Goal: Task Accomplishment & Management: Manage account settings

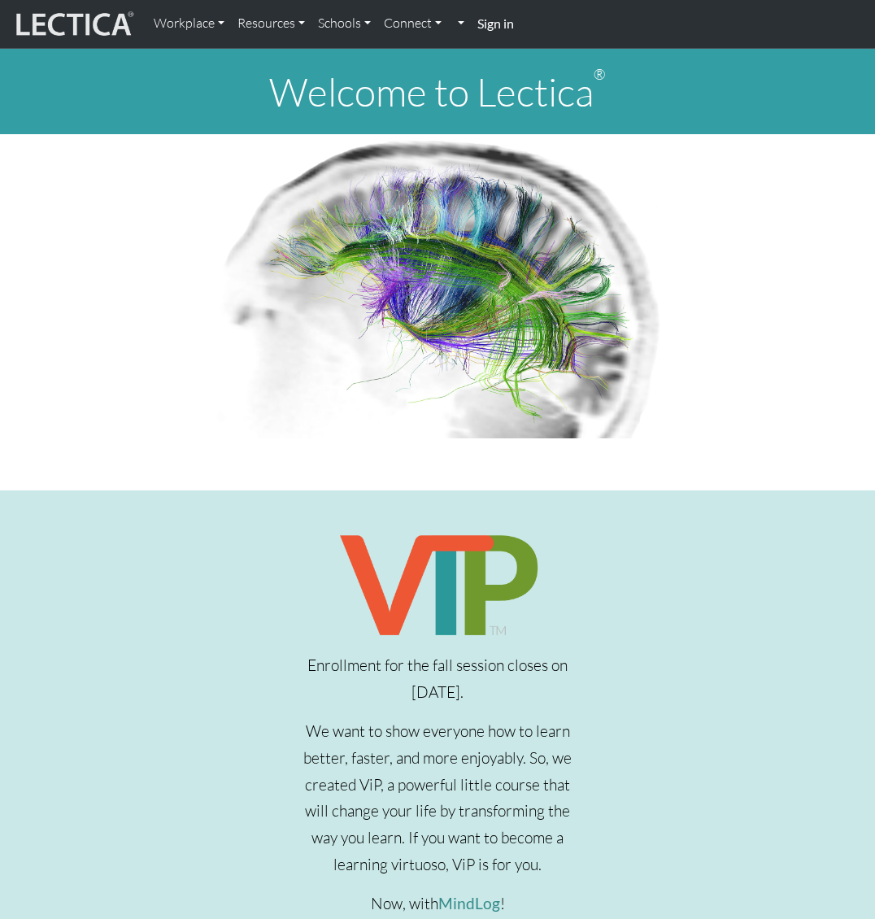
click at [498, 25] on strong "Sign in" at bounding box center [495, 22] width 37 height 15
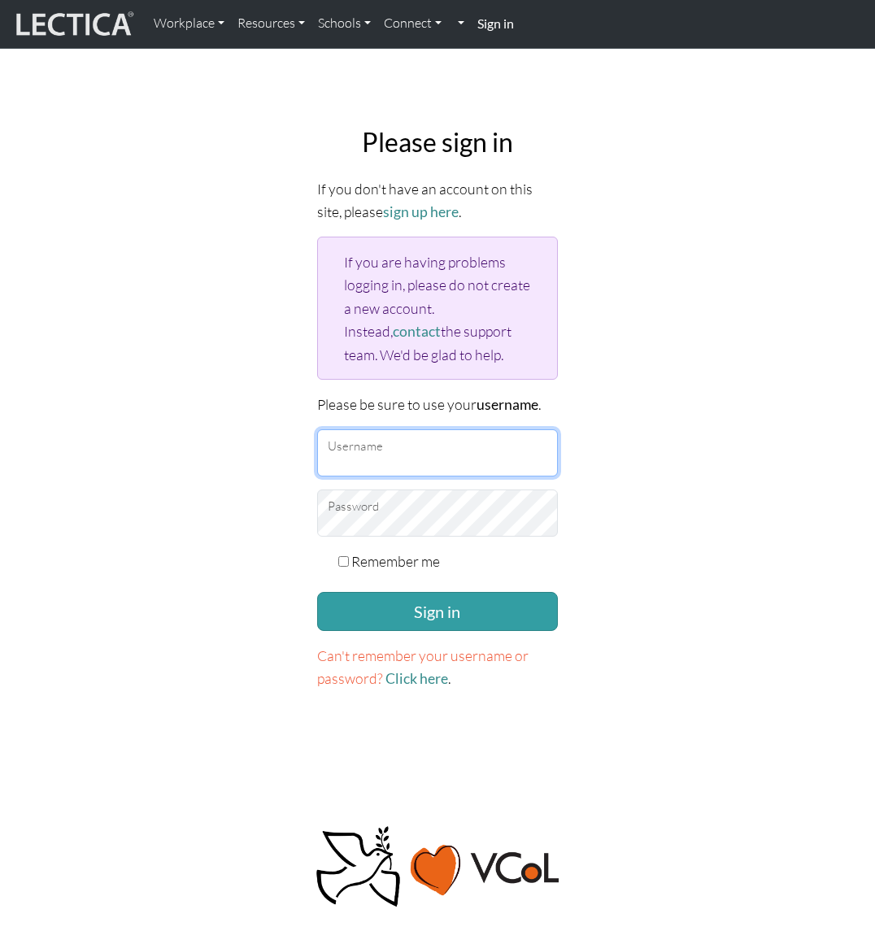
click at [364, 451] on input "Username" at bounding box center [437, 452] width 241 height 47
type input "Daniel"
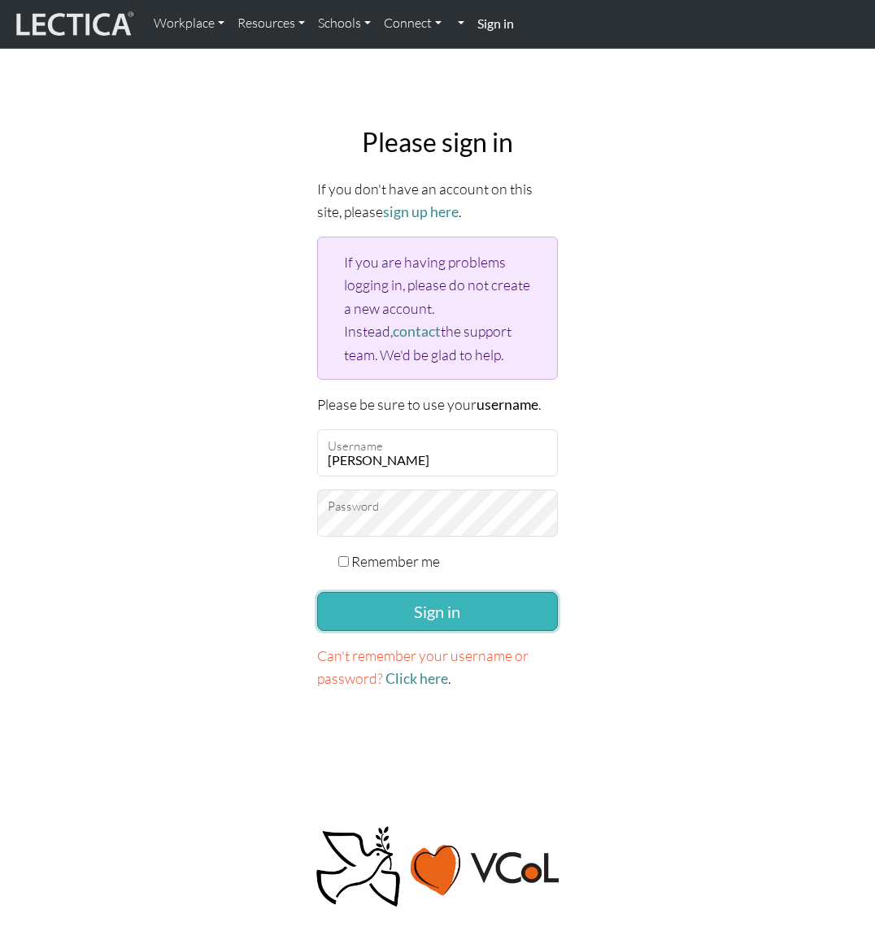
click at [442, 617] on button "Sign in" at bounding box center [437, 611] width 241 height 39
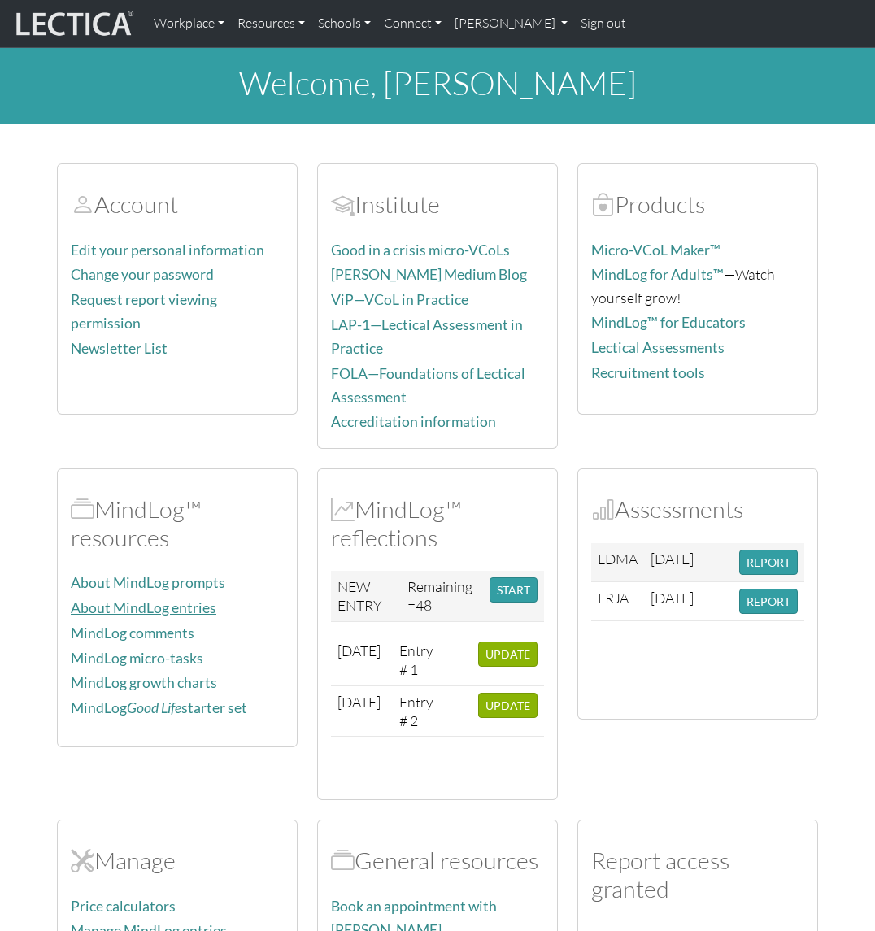
click at [179, 601] on link "About MindLog entries" at bounding box center [144, 607] width 146 height 17
click at [185, 599] on link "About MindLog entries" at bounding box center [144, 607] width 146 height 17
click at [256, 754] on div "MindLog™ resources About MindLog prompts About MindLog entries MindLog comments…" at bounding box center [177, 634] width 260 height 332
click at [229, 699] on link "MindLog Good Life starter set" at bounding box center [159, 707] width 176 height 17
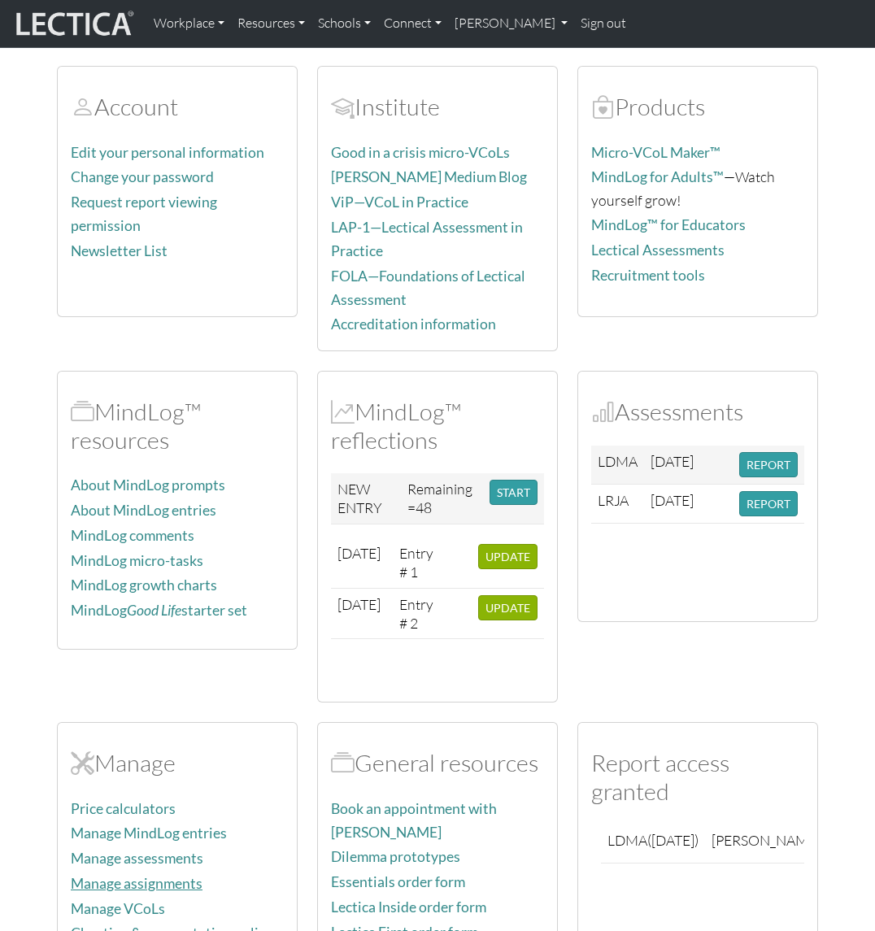
scroll to position [282, 0]
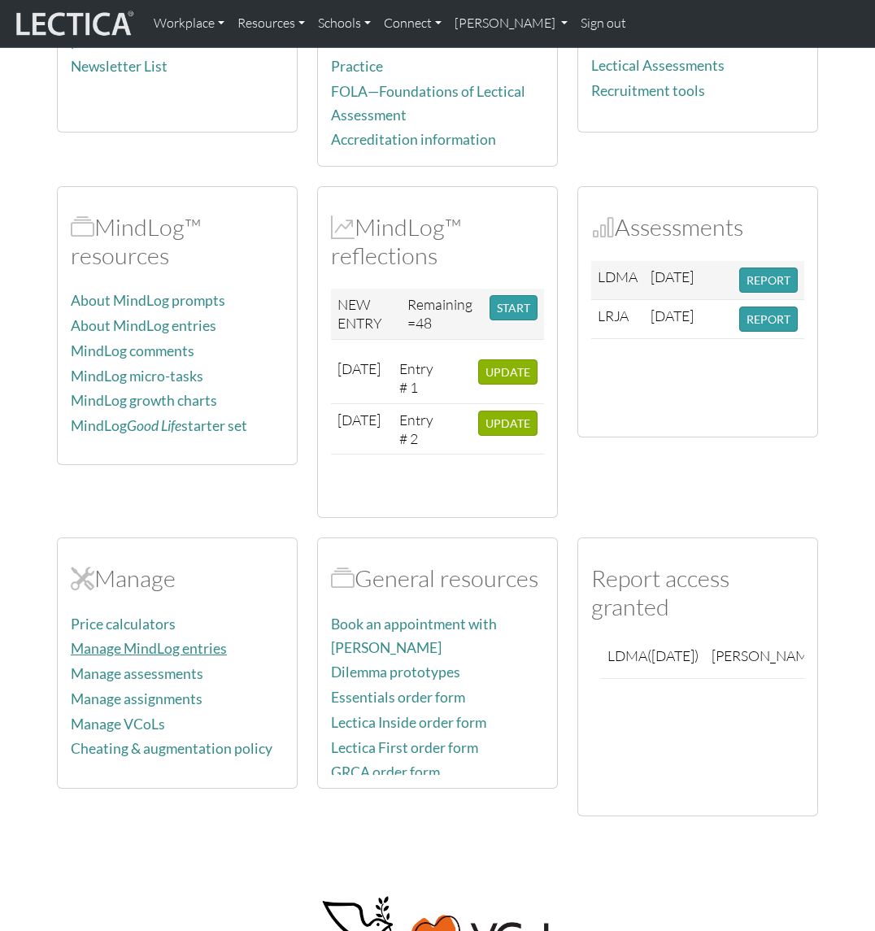
click at [185, 646] on link "Manage MindLog entries" at bounding box center [149, 648] width 156 height 17
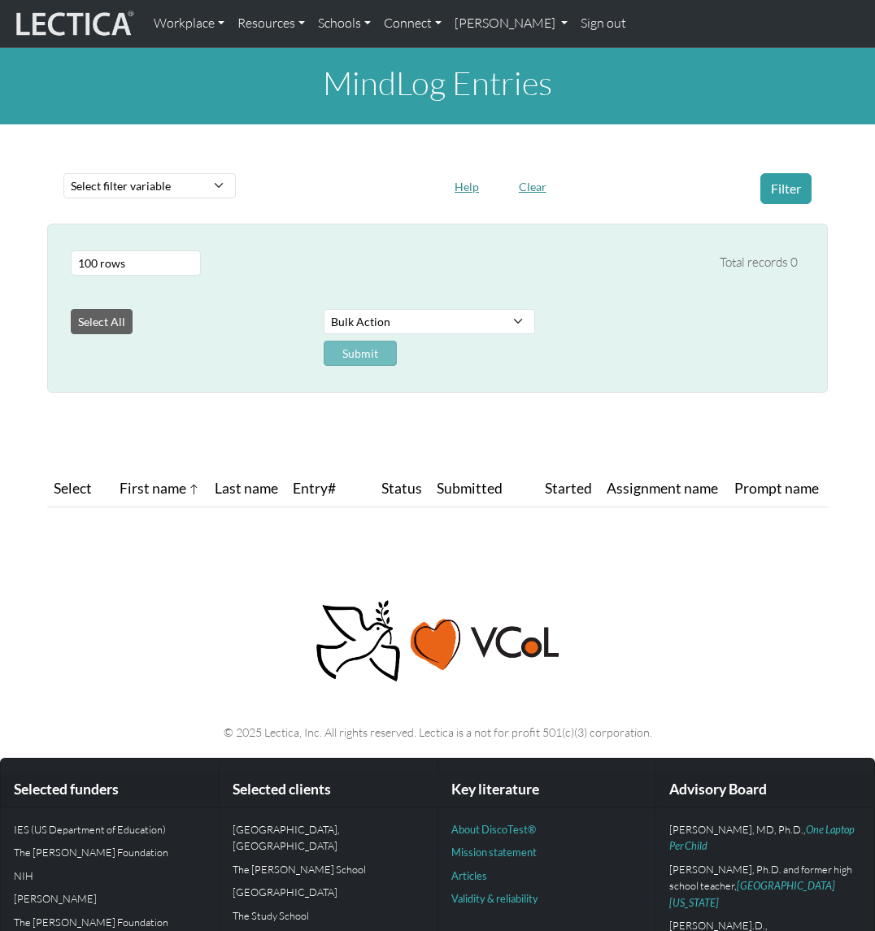
select select "100"
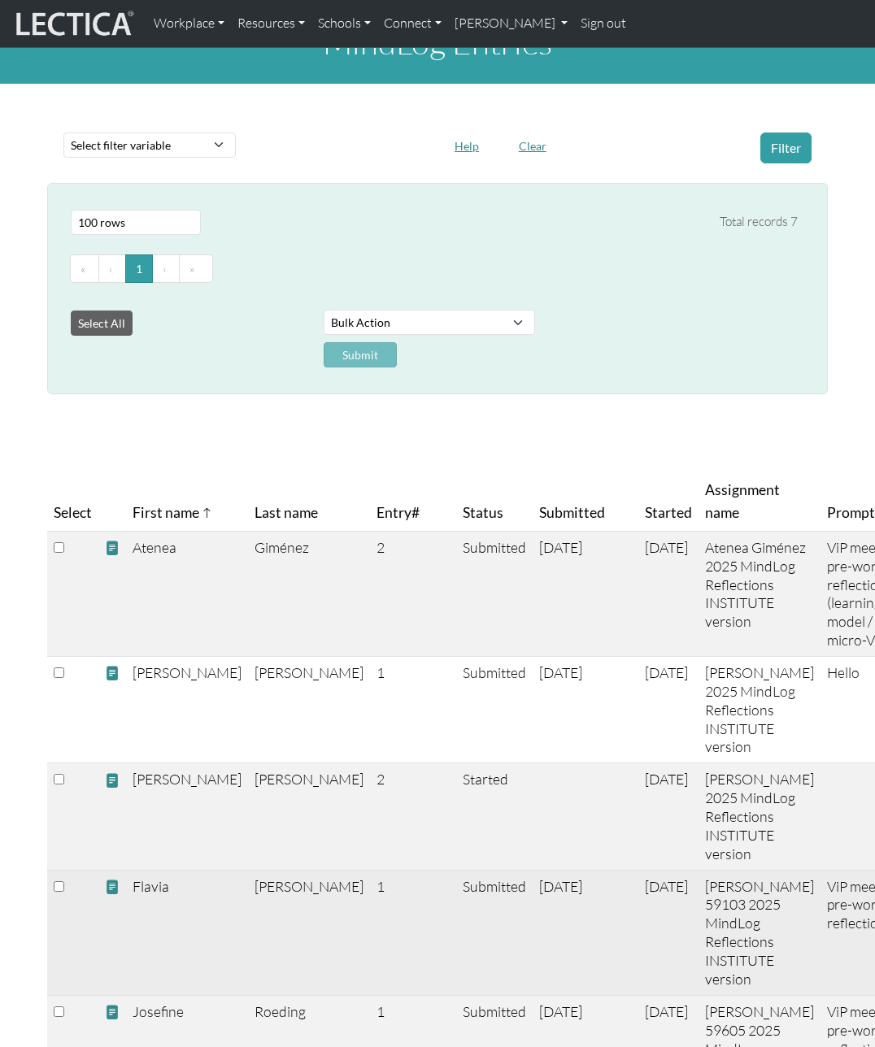
scroll to position [334, 0]
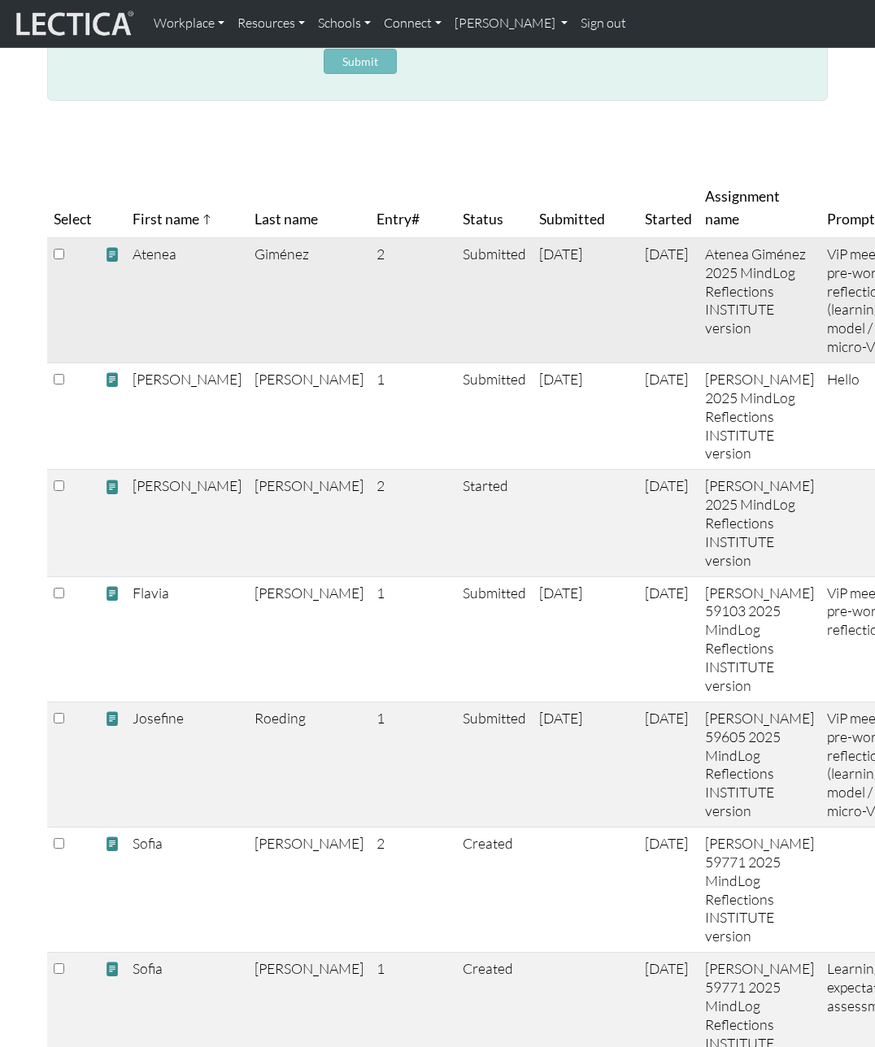
click at [113, 250] on span at bounding box center [112, 254] width 15 height 17
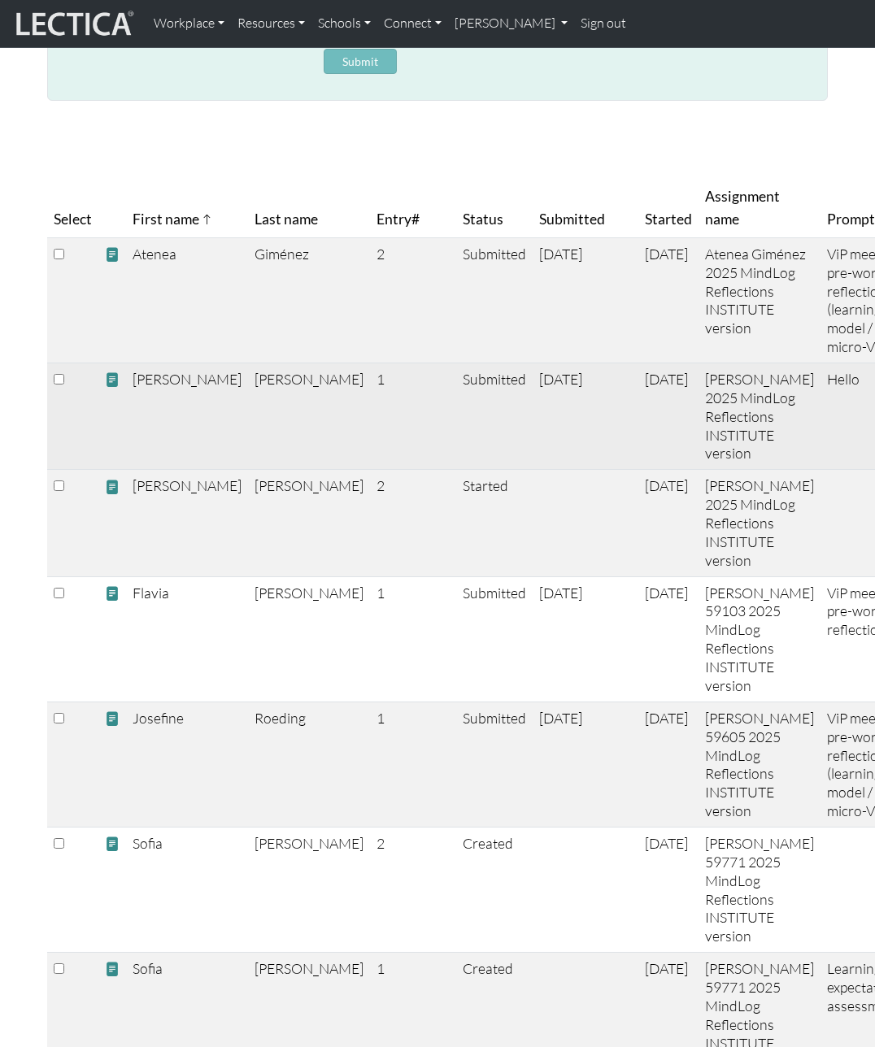
click at [114, 389] on span at bounding box center [112, 380] width 15 height 17
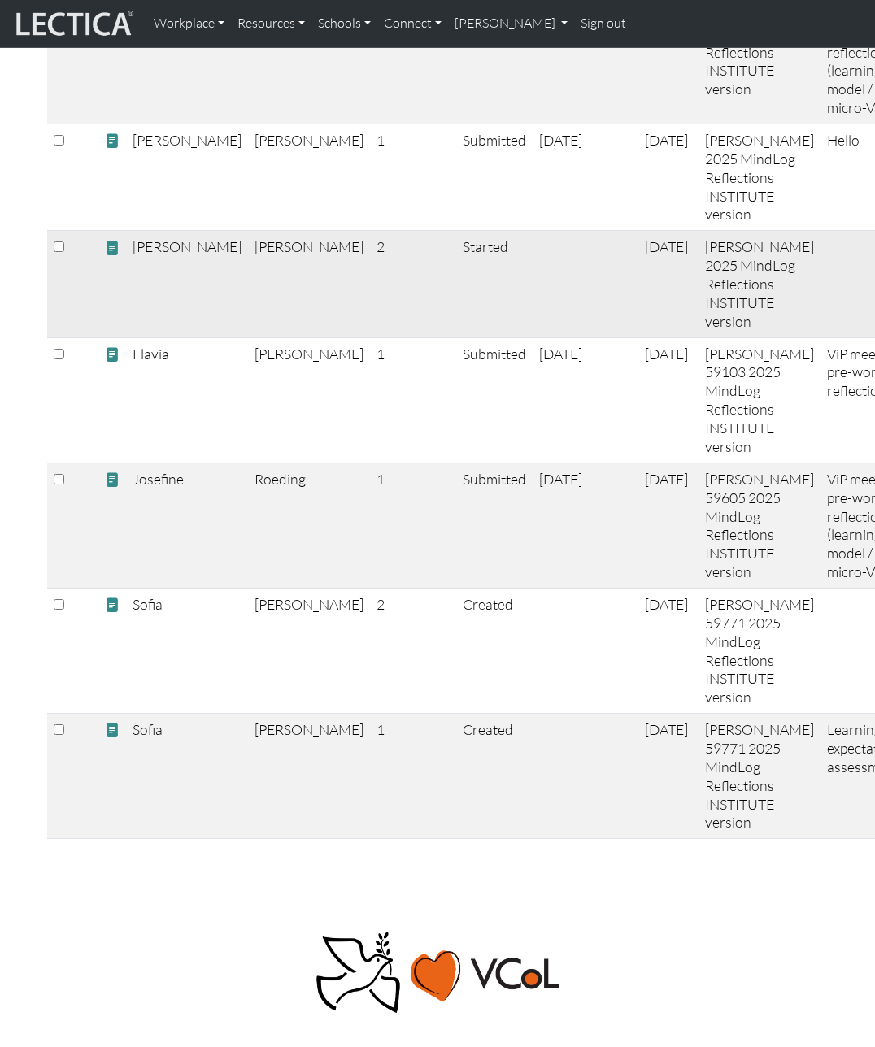
scroll to position [584, 0]
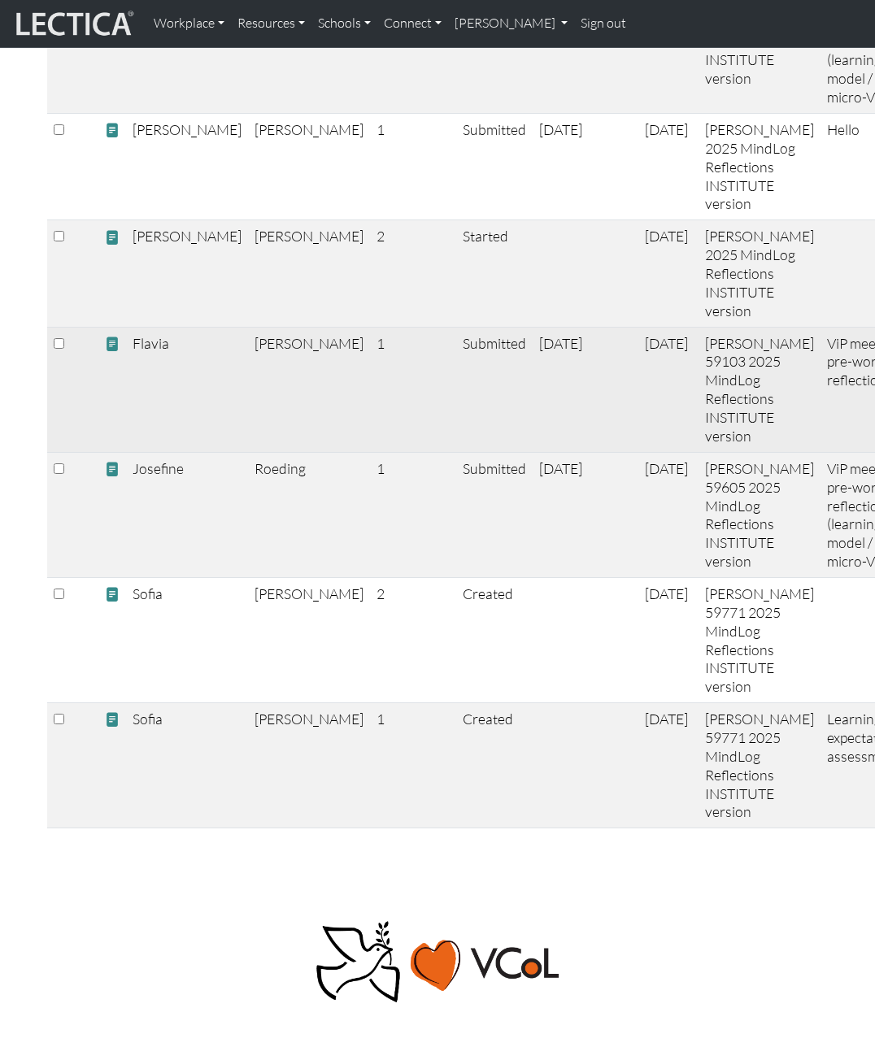
click at [114, 353] on span at bounding box center [112, 344] width 15 height 17
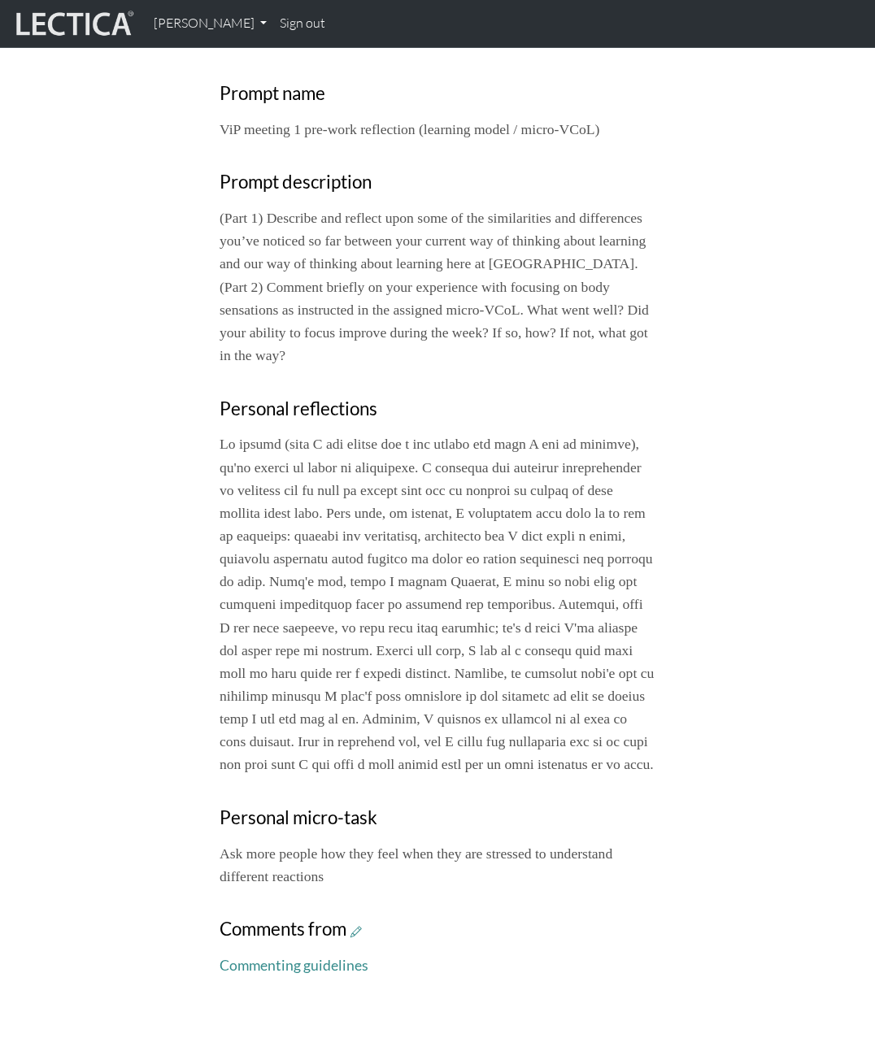
scroll to position [518, 0]
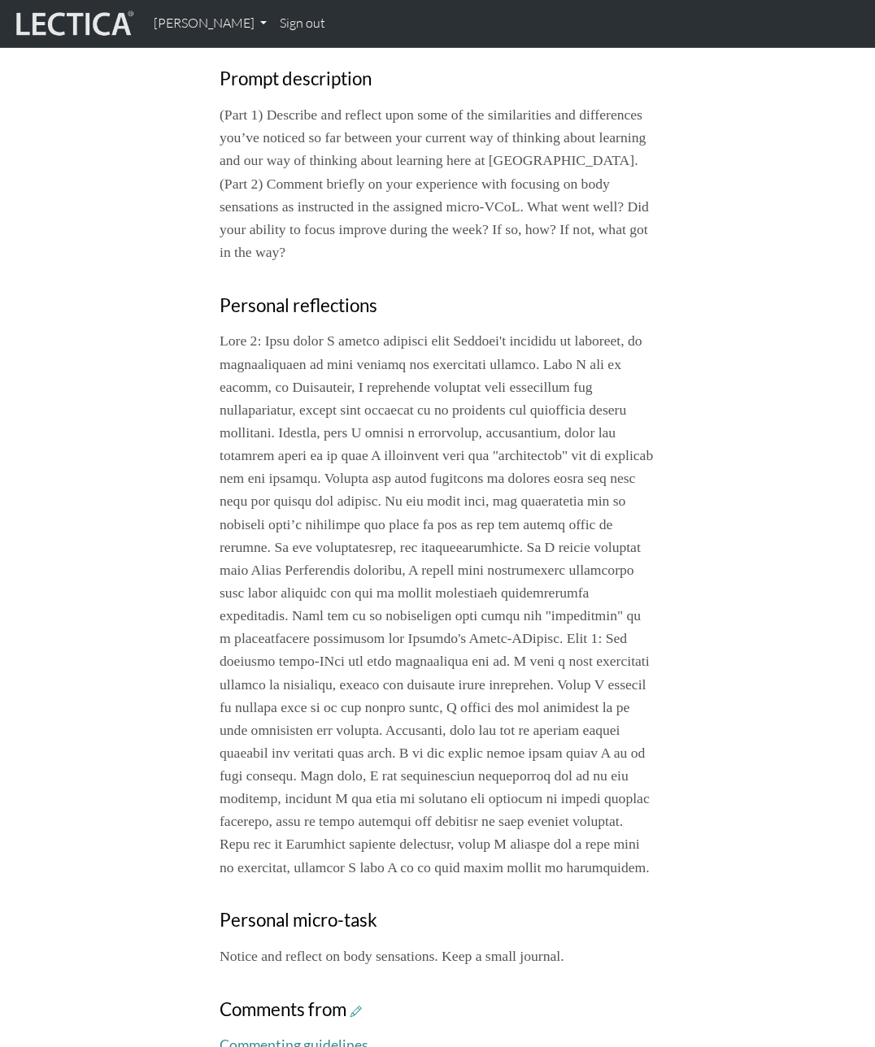
scroll to position [653, 0]
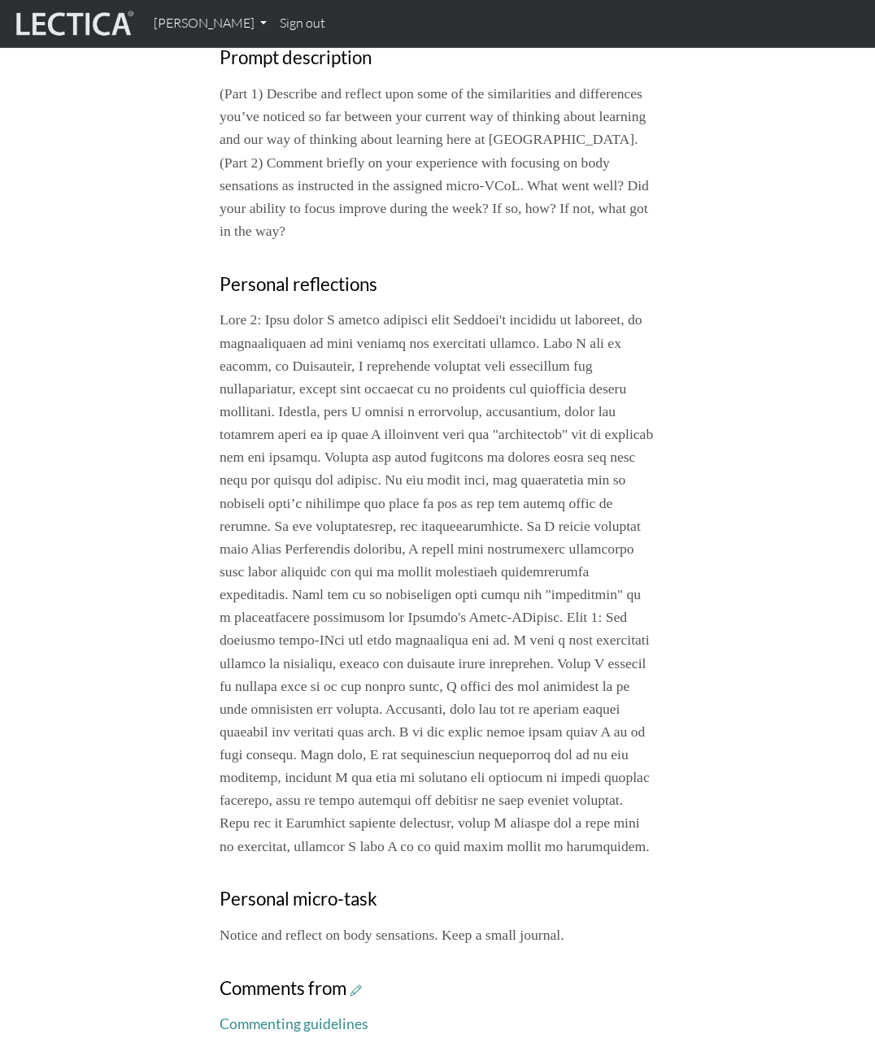
click at [137, 277] on div "Your growth chart Once you have received a Lectical™ Score in MindLog, your gro…" at bounding box center [437, 288] width 781 height 1522
